Goal: Task Accomplishment & Management: Use online tool/utility

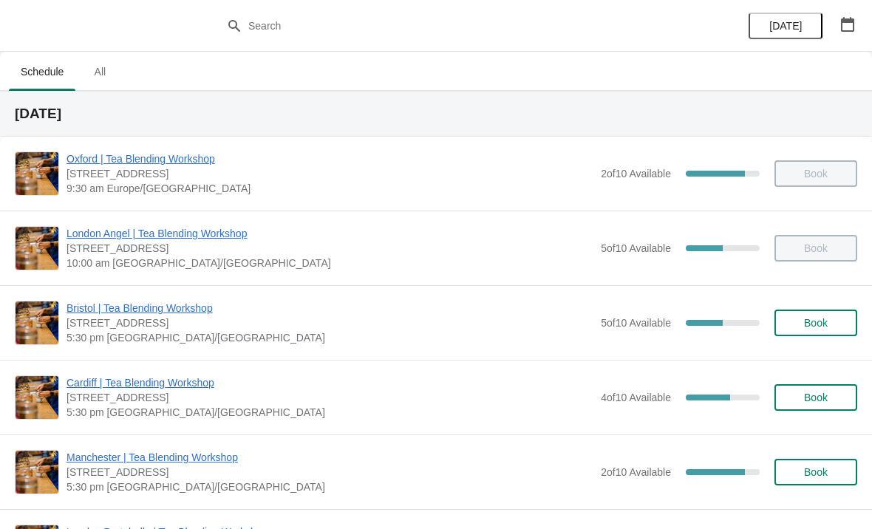
click at [184, 463] on span "Manchester | Tea Blending Workshop" at bounding box center [330, 457] width 527 height 15
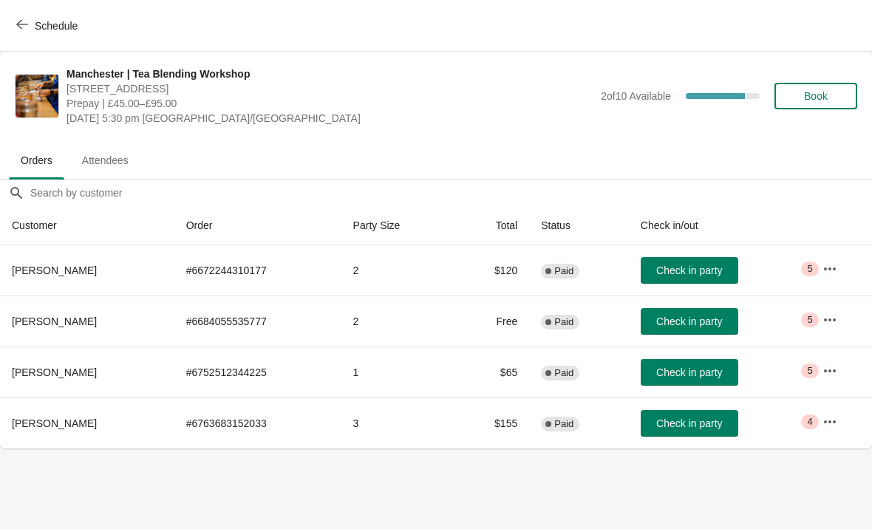
click at [837, 275] on icon "button" at bounding box center [830, 269] width 15 height 15
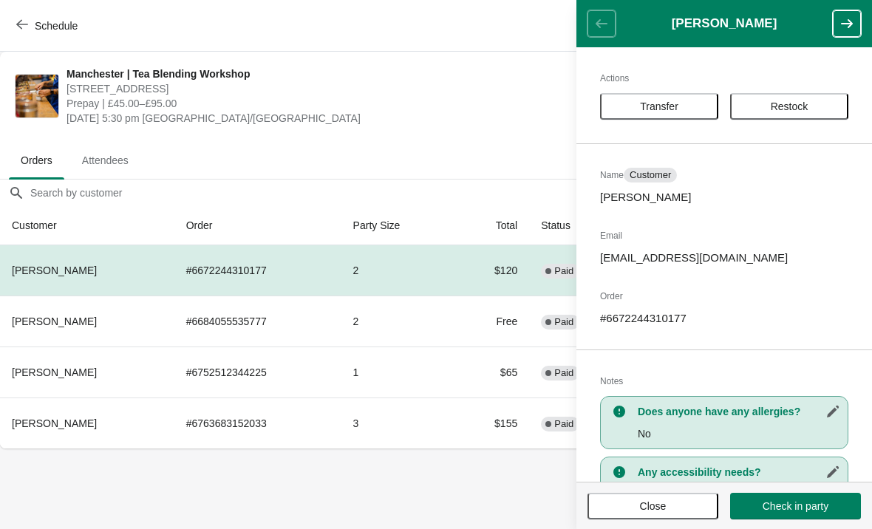
click at [795, 514] on button "Check in party" at bounding box center [795, 506] width 131 height 27
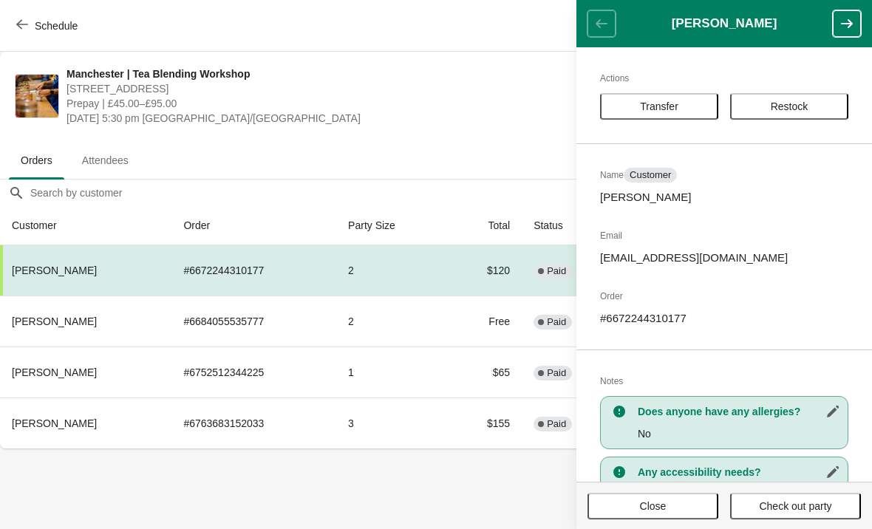
click at [406, 315] on td "2" at bounding box center [392, 321] width 112 height 51
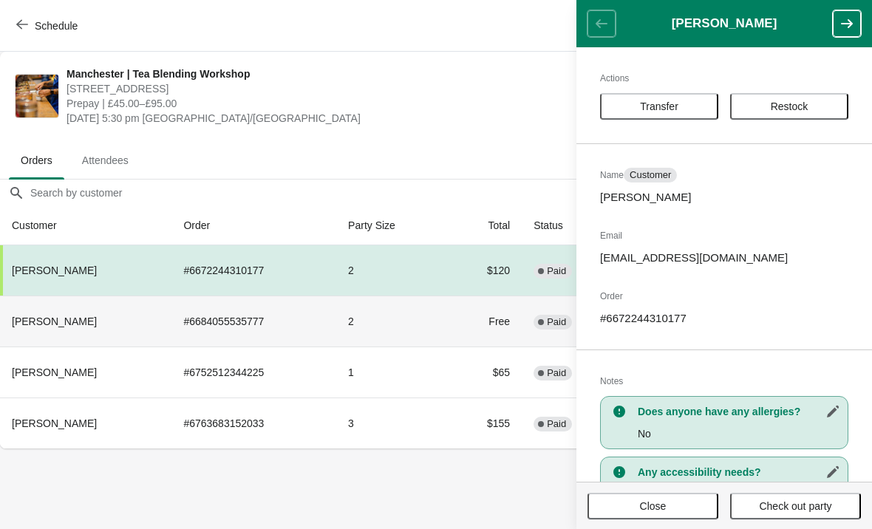
click at [110, 330] on th "Thanh Le-Hoang" at bounding box center [85, 321] width 171 height 51
click at [854, 21] on icon "button" at bounding box center [847, 23] width 15 height 15
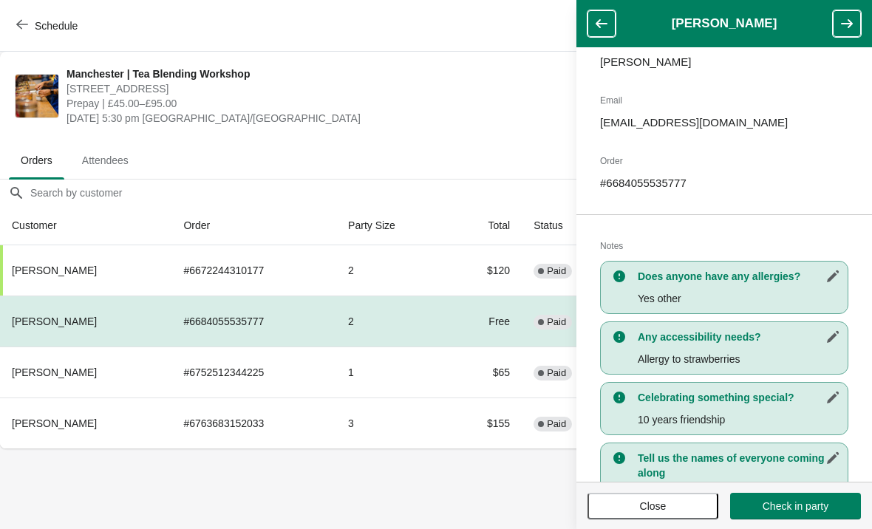
scroll to position [133, 0]
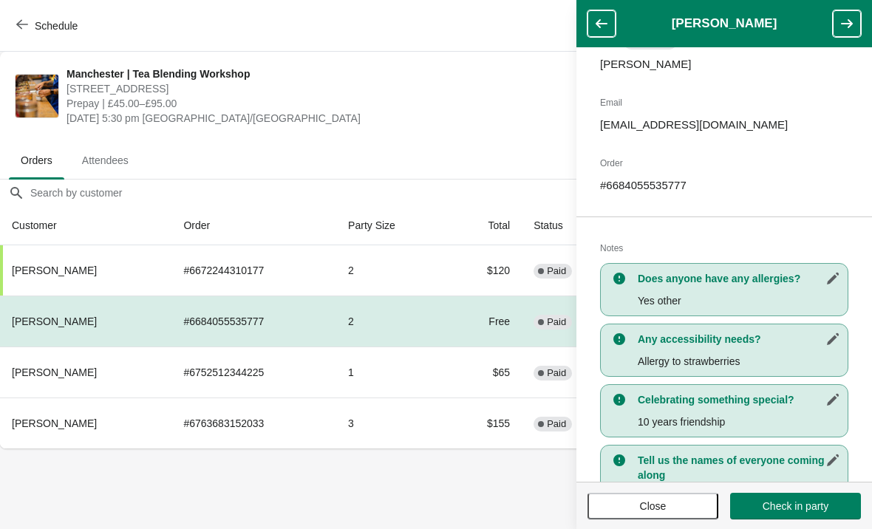
click at [804, 505] on span "Check in party" at bounding box center [796, 506] width 66 height 12
click at [834, 22] on button "button" at bounding box center [847, 23] width 28 height 27
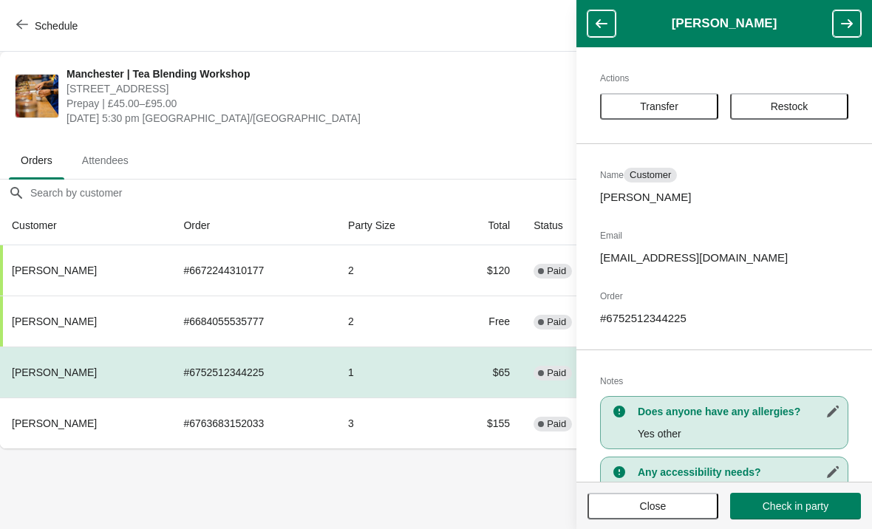
click at [285, 419] on td "# 6763683152033" at bounding box center [253, 423] width 165 height 51
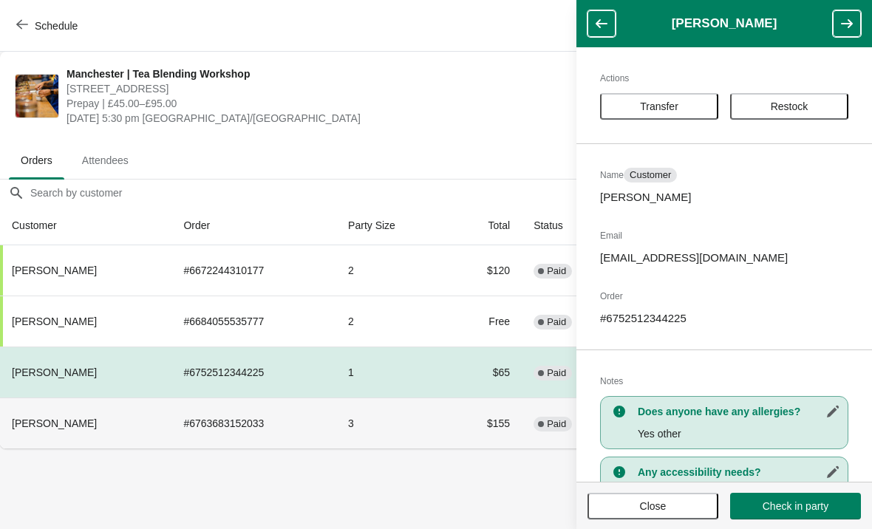
click at [835, 13] on button "button" at bounding box center [847, 23] width 28 height 27
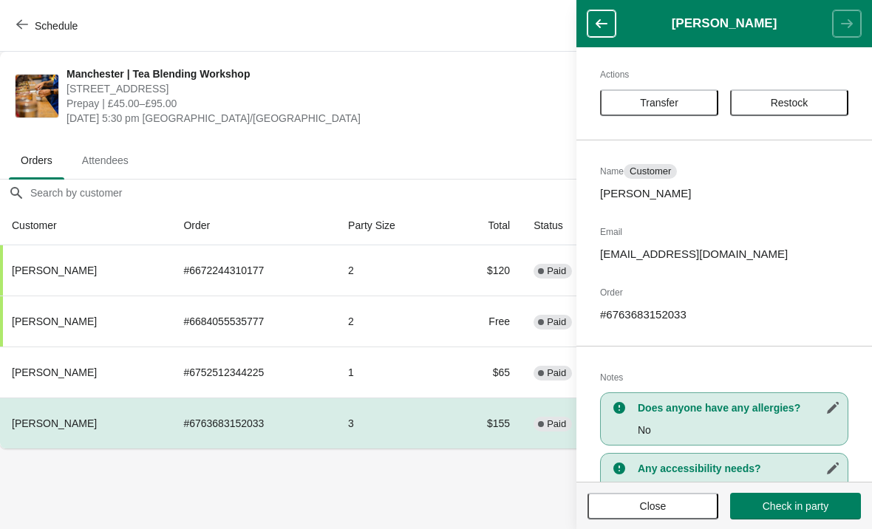
scroll to position [2, 0]
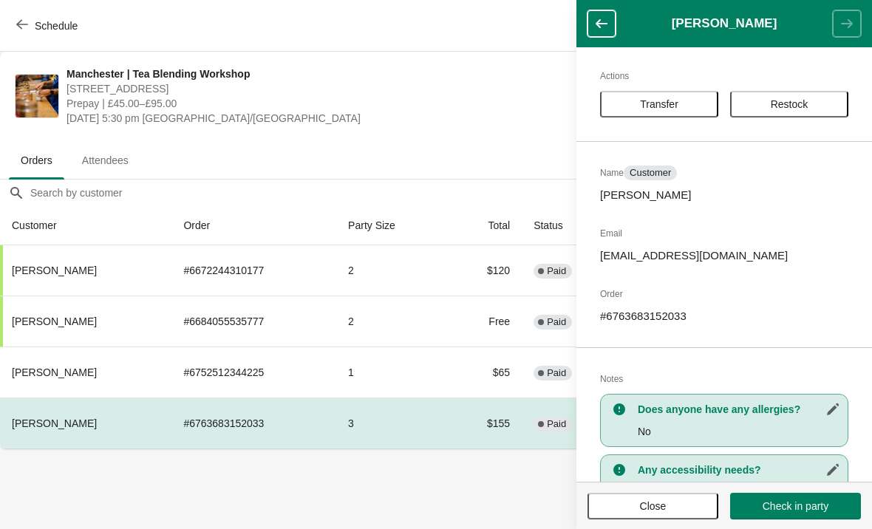
click at [800, 511] on span "Check in party" at bounding box center [796, 506] width 66 height 12
click at [200, 374] on td "# 6752512344225" at bounding box center [253, 372] width 165 height 51
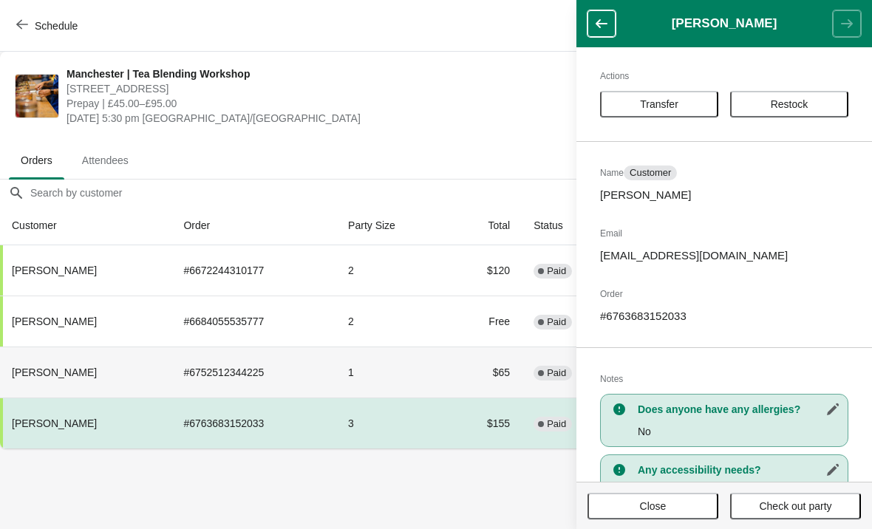
click at [107, 361] on th "Jordan Karadakov" at bounding box center [85, 372] width 171 height 51
click at [605, 18] on icon "button" at bounding box center [601, 23] width 15 height 15
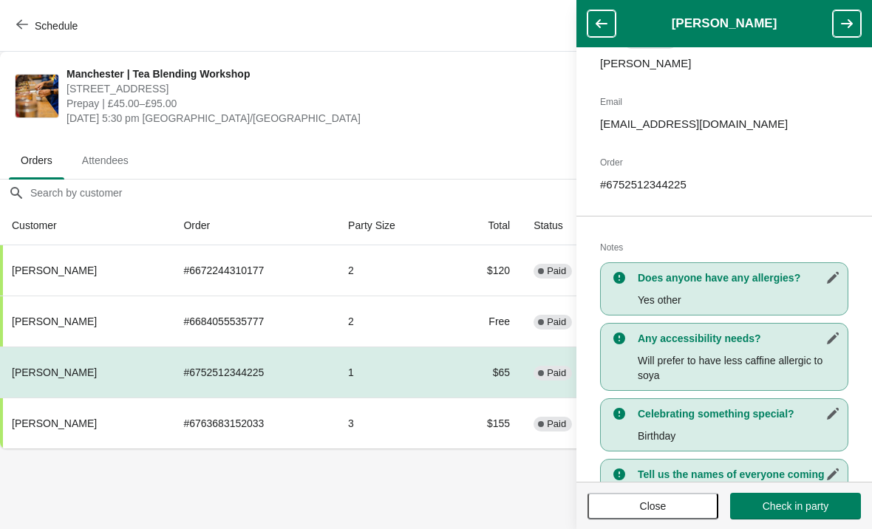
scroll to position [134, 0]
click at [808, 506] on span "Check in party" at bounding box center [796, 506] width 66 height 12
